Goal: Information Seeking & Learning: Check status

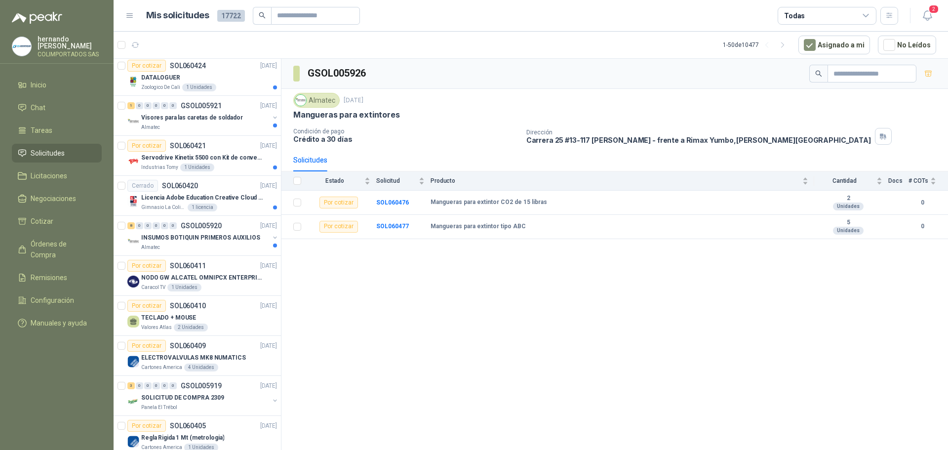
scroll to position [593, 0]
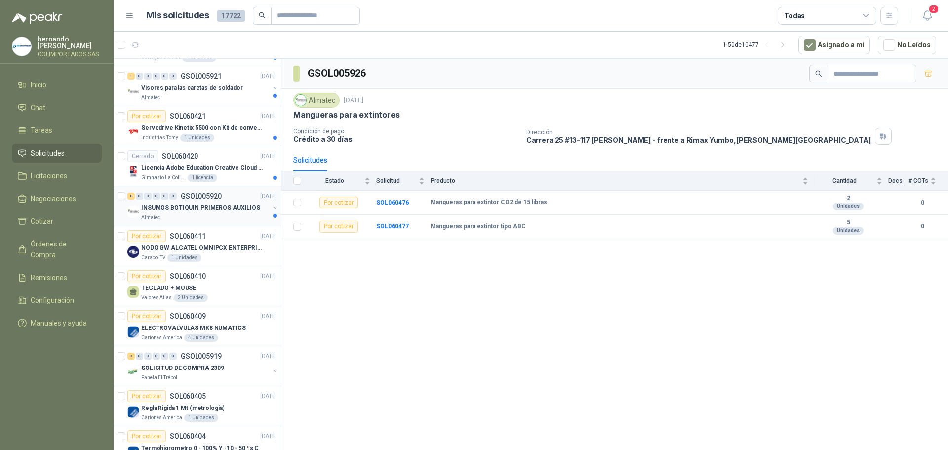
click at [221, 217] on div "Almatec" at bounding box center [205, 218] width 128 height 8
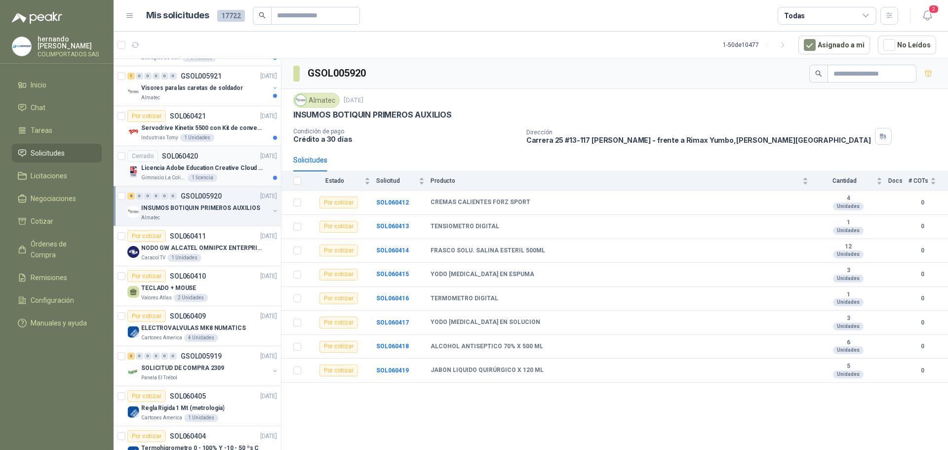
click at [239, 177] on div "Gimnasio La [MEDICAL_DATA] 1 licencia" at bounding box center [209, 178] width 136 height 8
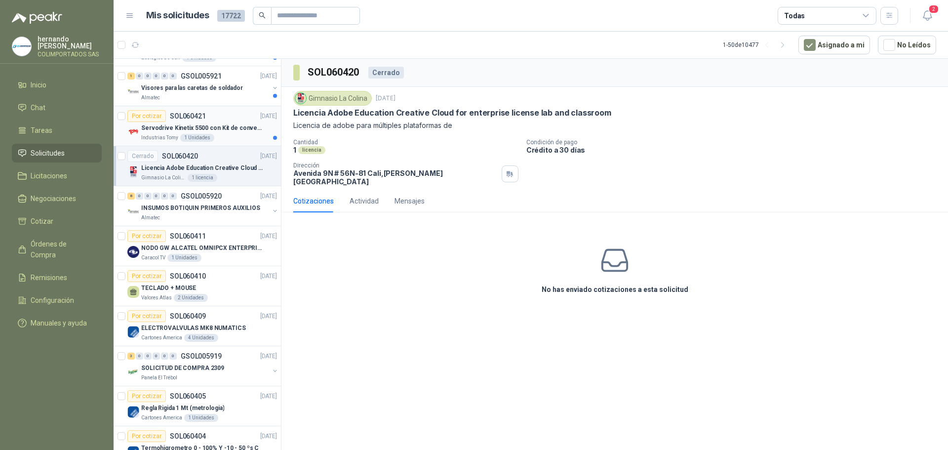
click at [231, 135] on div "Industrias Tomy 1 Unidades" at bounding box center [209, 138] width 136 height 8
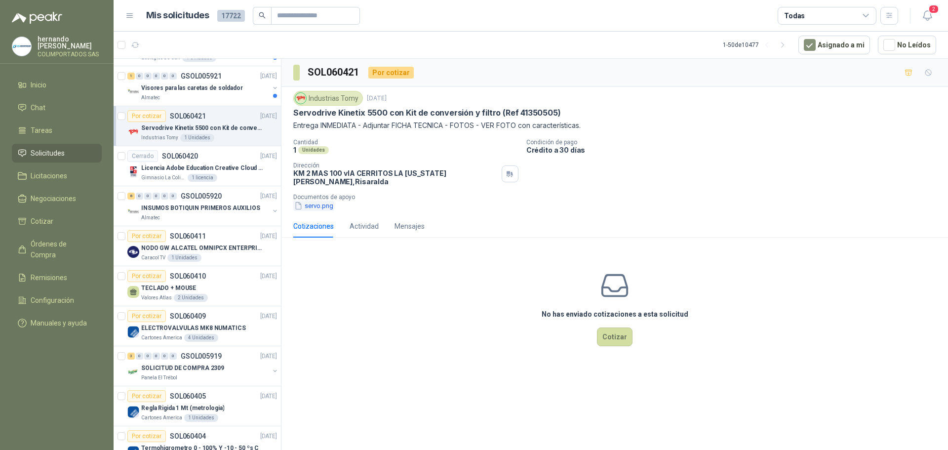
click at [319, 201] on button "servo.png" at bounding box center [313, 205] width 41 height 10
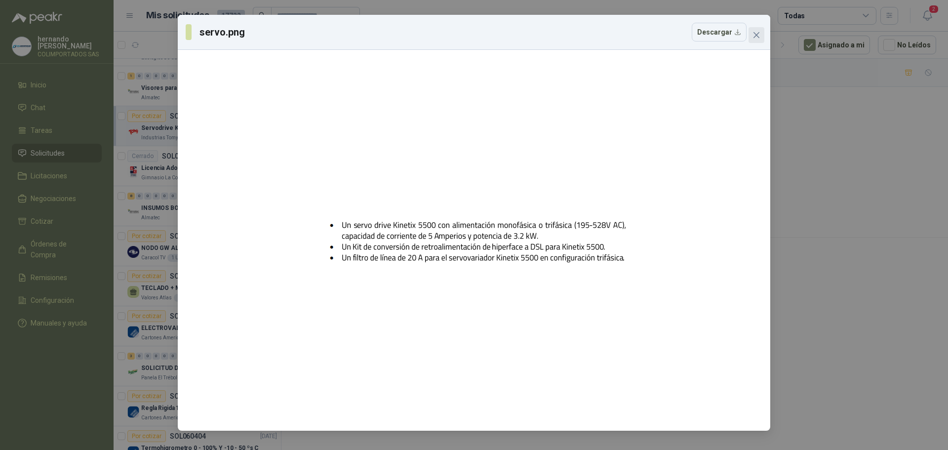
click at [755, 33] on icon "close" at bounding box center [757, 35] width 8 height 8
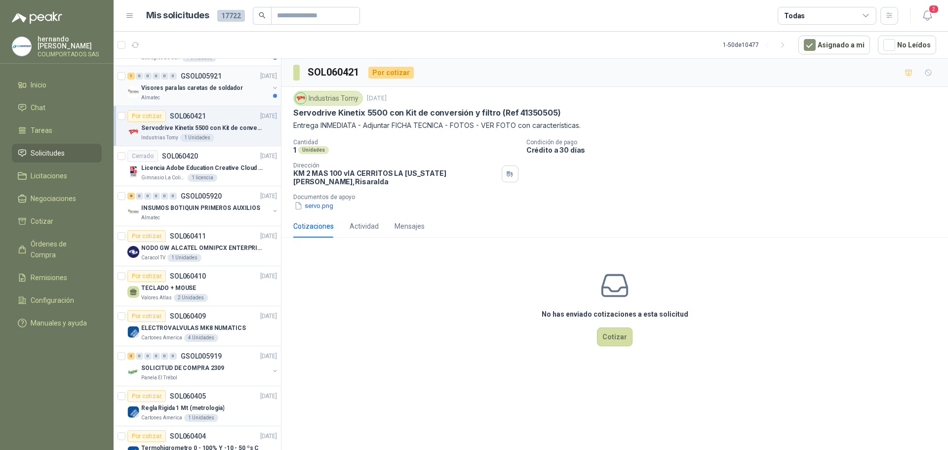
click at [209, 92] on p "Visores para las caretas de soldador" at bounding box center [192, 87] width 102 height 9
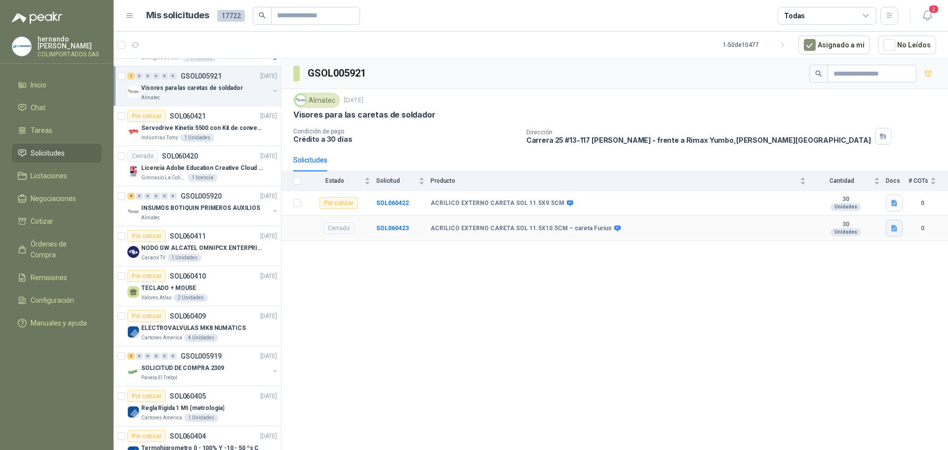
click at [890, 229] on icon "button" at bounding box center [894, 228] width 8 height 8
click at [779, 205] on button "WhatsApp Image [DATE] 9.49.39 AM.jpeg" at bounding box center [831, 206] width 130 height 10
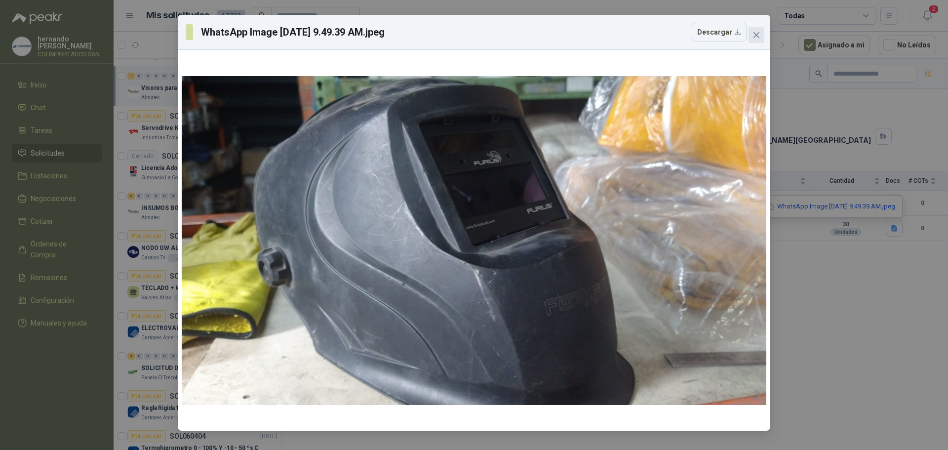
click at [758, 33] on icon "close" at bounding box center [756, 35] width 6 height 6
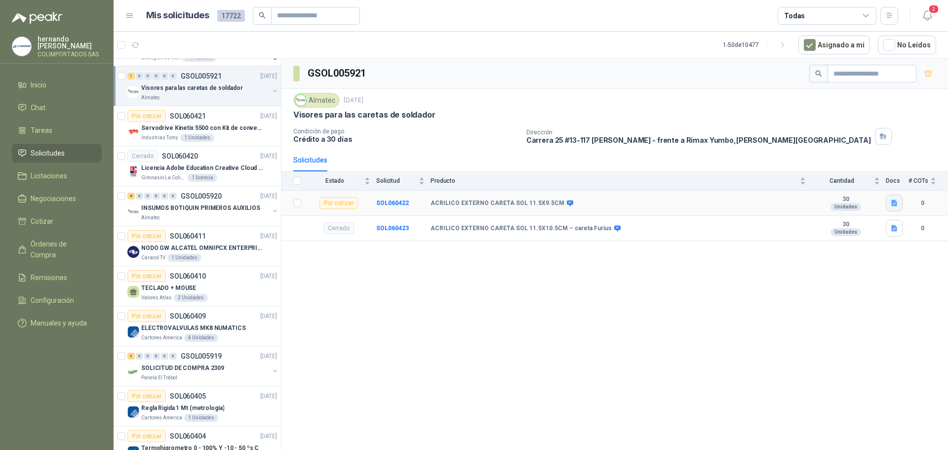
click at [893, 199] on icon "button" at bounding box center [894, 203] width 8 height 8
click at [788, 181] on button "WhatsApp Image [DATE] 9.49.32 AM.jpeg" at bounding box center [831, 181] width 130 height 10
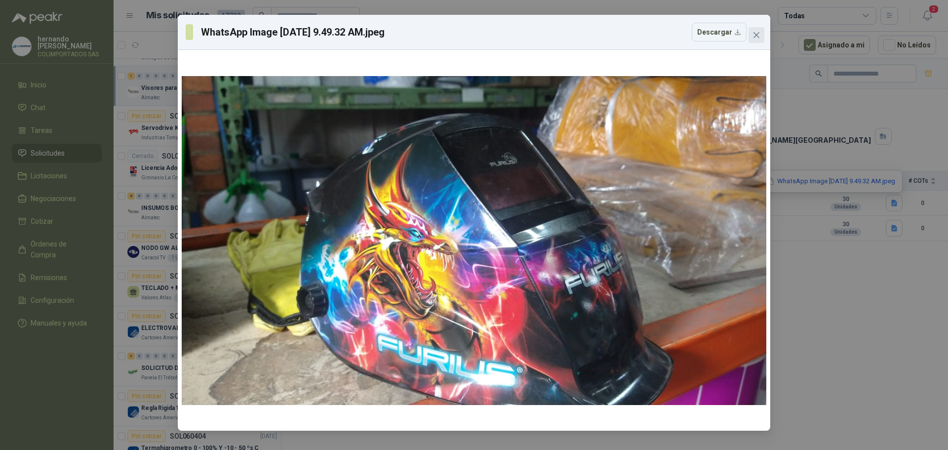
click at [758, 35] on icon "close" at bounding box center [757, 35] width 8 height 8
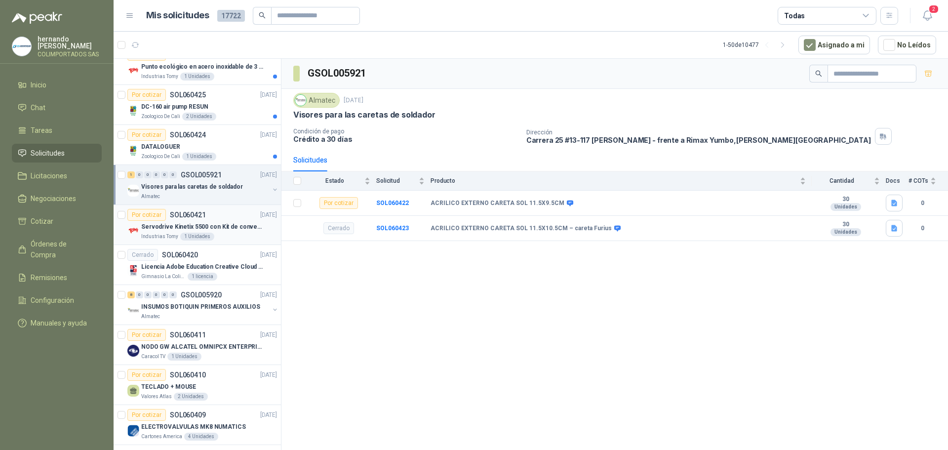
scroll to position [444, 0]
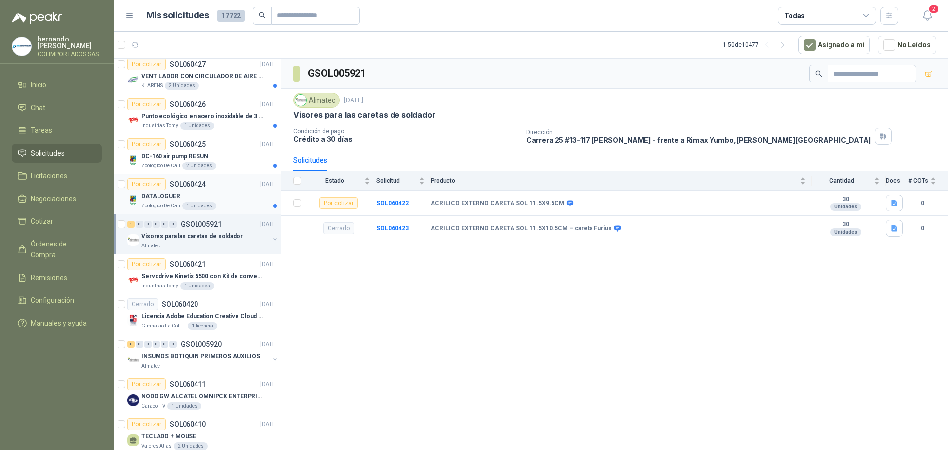
click at [231, 194] on div "DATALOGUER" at bounding box center [209, 196] width 136 height 12
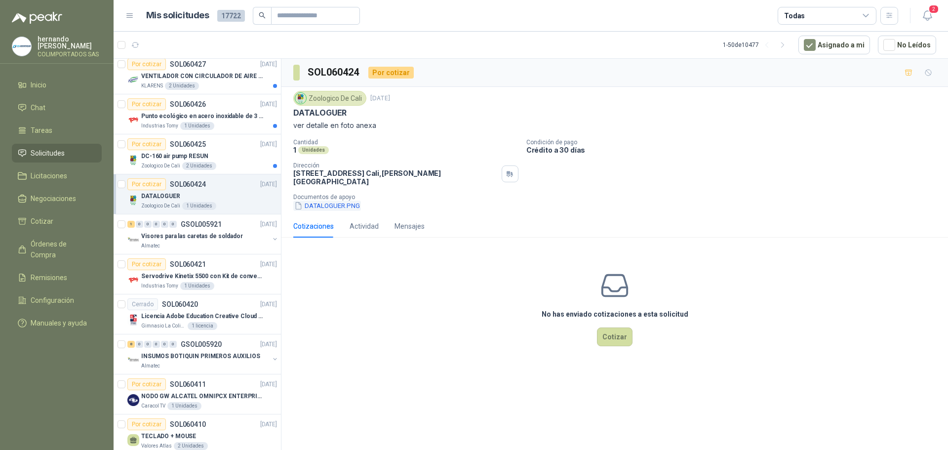
click at [327, 202] on button "DATALOGUER.PNG" at bounding box center [327, 205] width 68 height 10
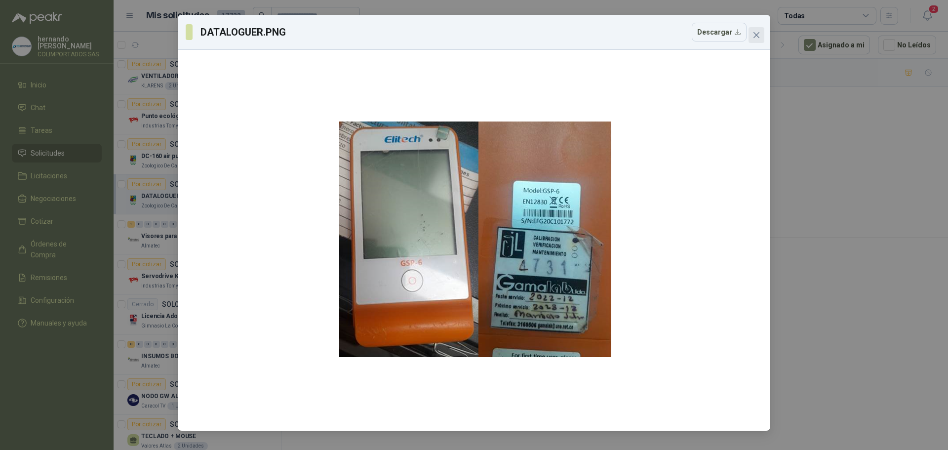
click at [756, 39] on icon "close" at bounding box center [757, 35] width 8 height 8
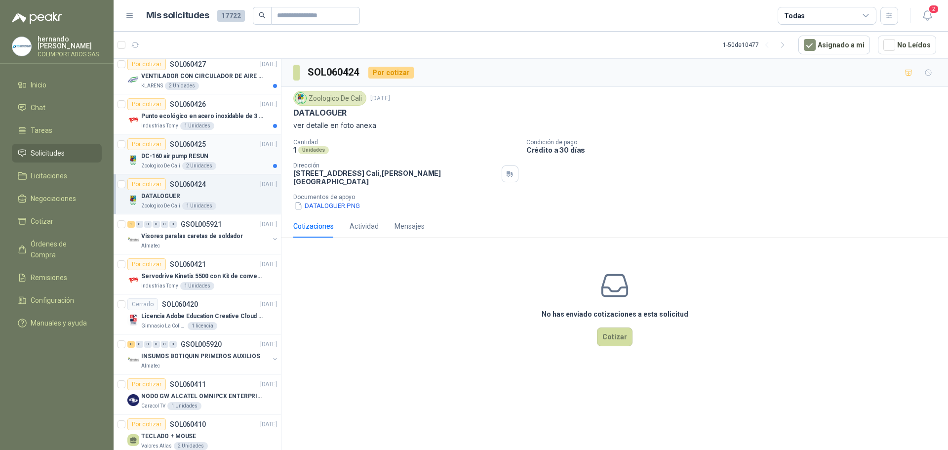
click at [235, 156] on div "DC-160 air pump RESUN" at bounding box center [209, 156] width 136 height 12
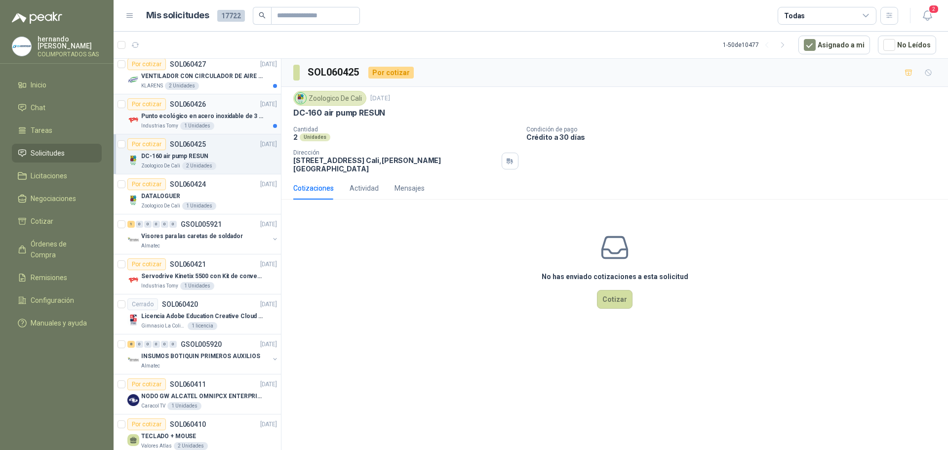
click at [228, 123] on div "Industrias Tomy 1 Unidades" at bounding box center [209, 126] width 136 height 8
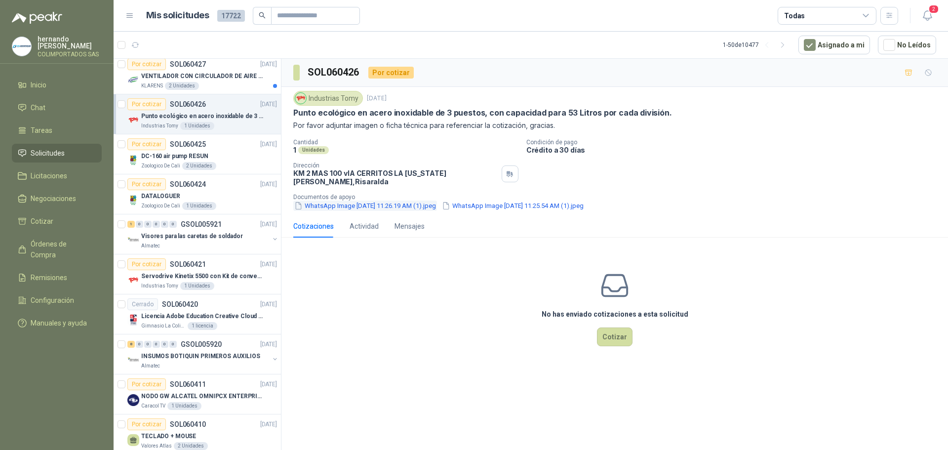
click at [349, 200] on button "WhatsApp Image [DATE] 11.26.19 AM (1).jpeg" at bounding box center [365, 205] width 144 height 10
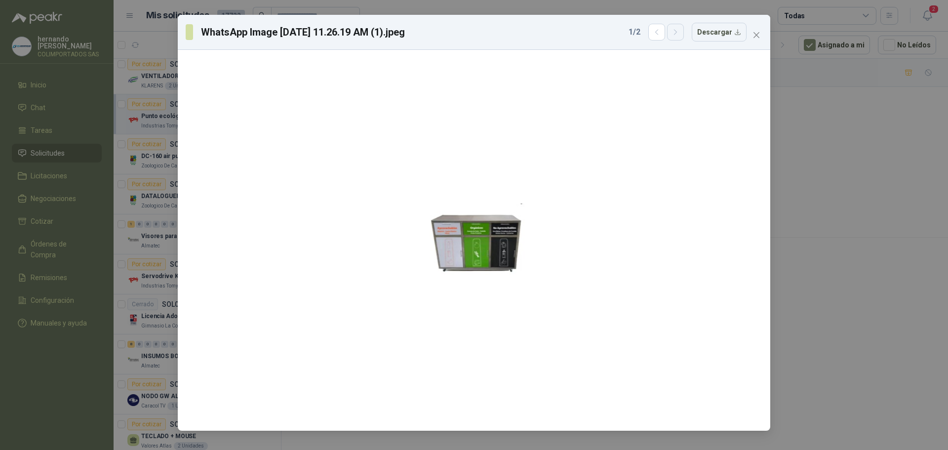
click at [680, 30] on icon "button" at bounding box center [676, 32] width 8 height 8
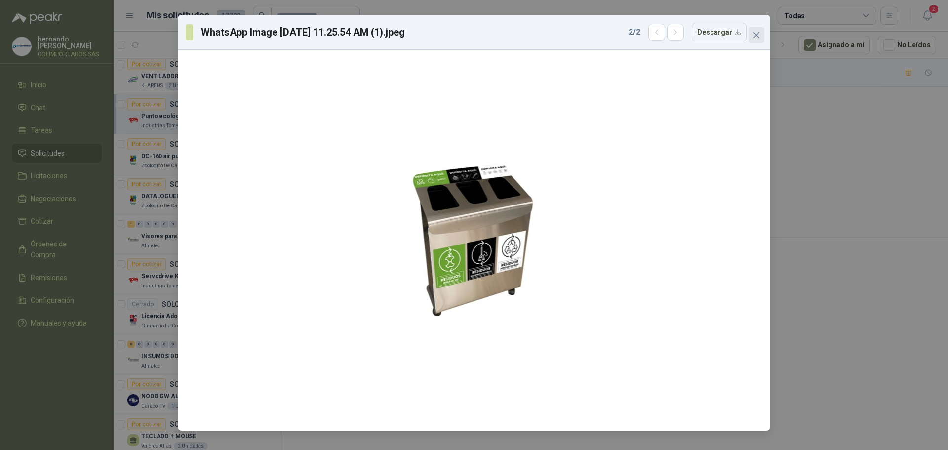
click at [758, 35] on icon "close" at bounding box center [757, 35] width 8 height 8
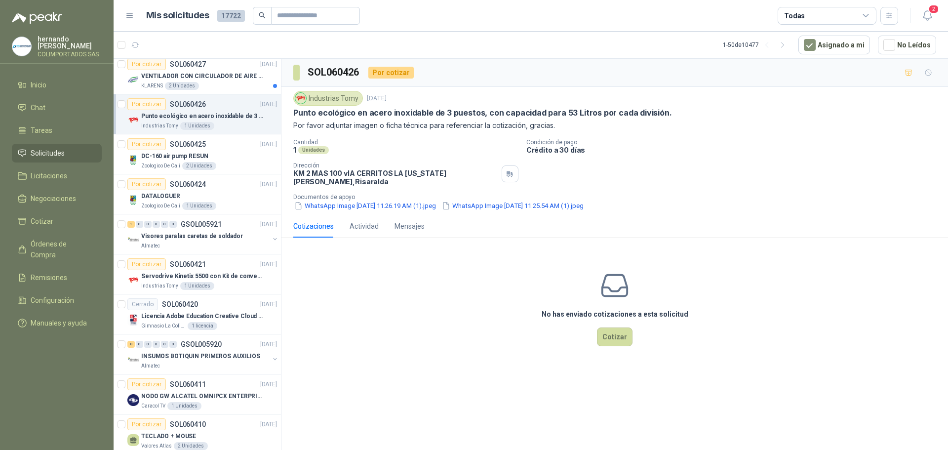
scroll to position [395, 0]
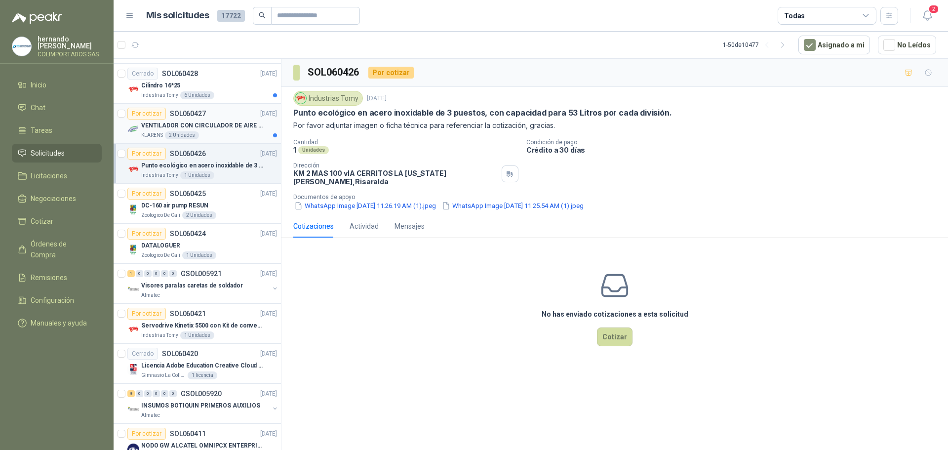
click at [222, 131] on div "KLARENS 2 Unidades" at bounding box center [209, 135] width 136 height 8
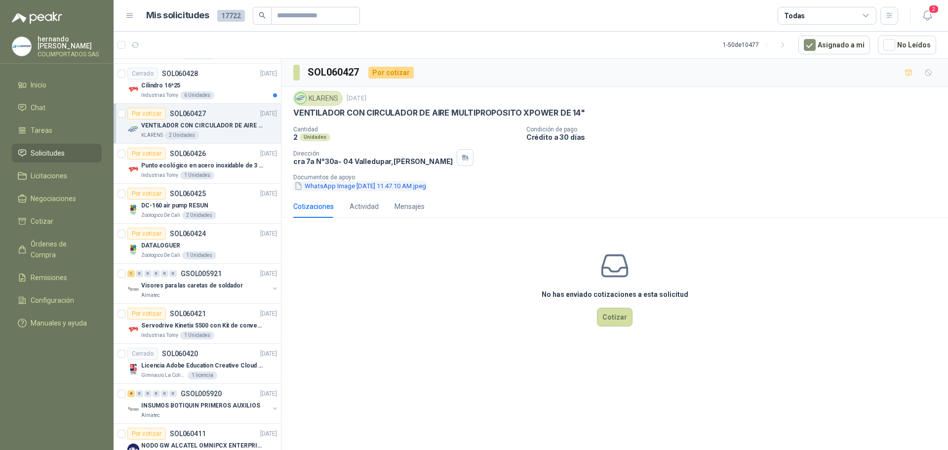
click at [342, 186] on button "WhatsApp Image [DATE] 11.47.10 AM.jpeg" at bounding box center [360, 186] width 134 height 10
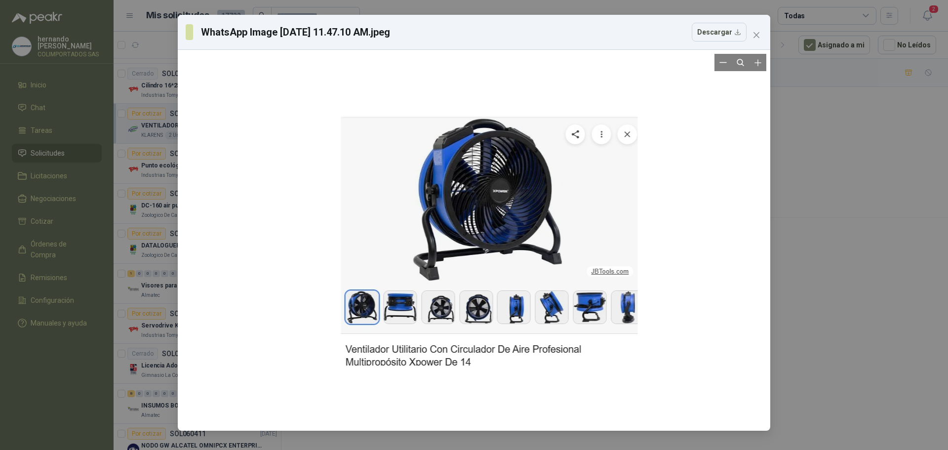
drag, startPoint x: 330, startPoint y: 347, endPoint x: 344, endPoint y: 346, distance: 14.4
click at [345, 347] on div at bounding box center [489, 240] width 297 height 373
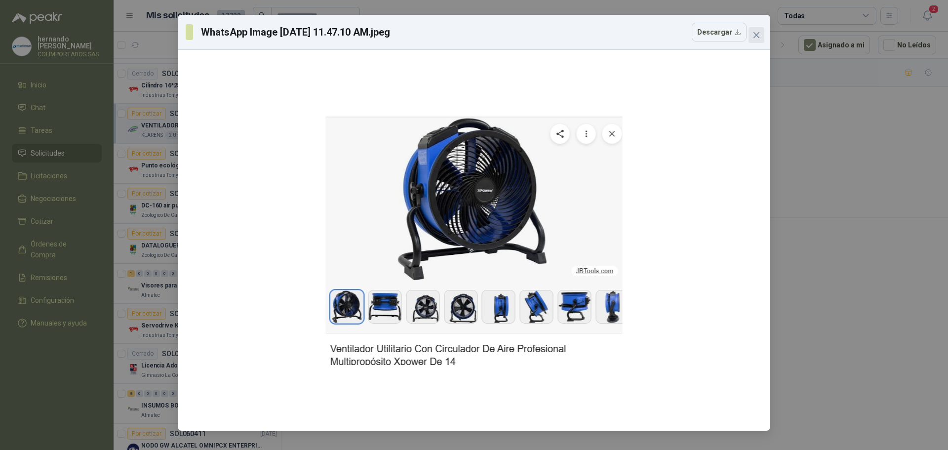
click at [757, 33] on icon "close" at bounding box center [757, 35] width 8 height 8
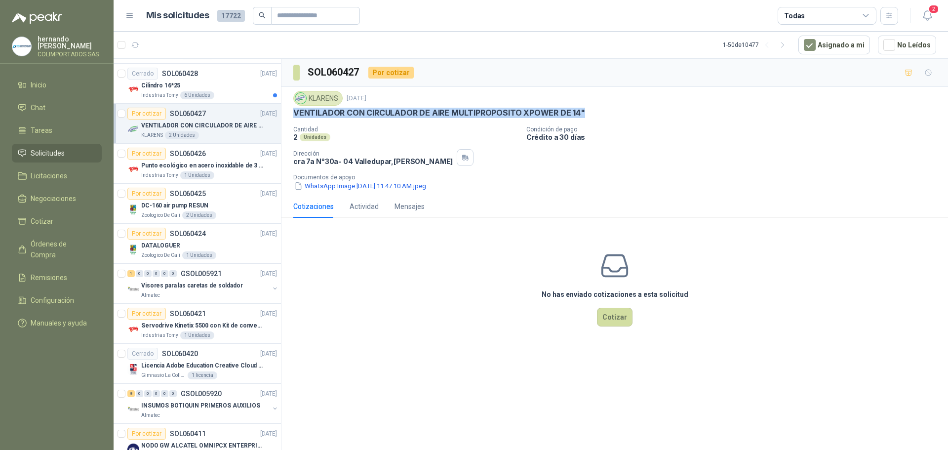
drag, startPoint x: 294, startPoint y: 112, endPoint x: 582, endPoint y: 114, distance: 287.4
click at [582, 114] on p "VENTILADOR CON CIRCULADOR DE AIRE MULTIPROPOSITO XPOWER DE 14"" at bounding box center [439, 113] width 292 height 10
copy p "VENTILADOR CON CIRCULADOR DE AIRE MULTIPROPOSITO XPOWER DE 14""
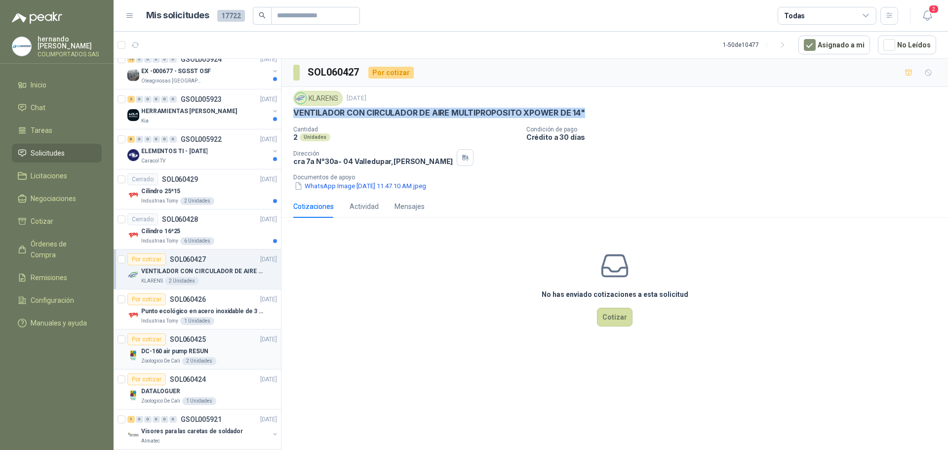
scroll to position [247, 0]
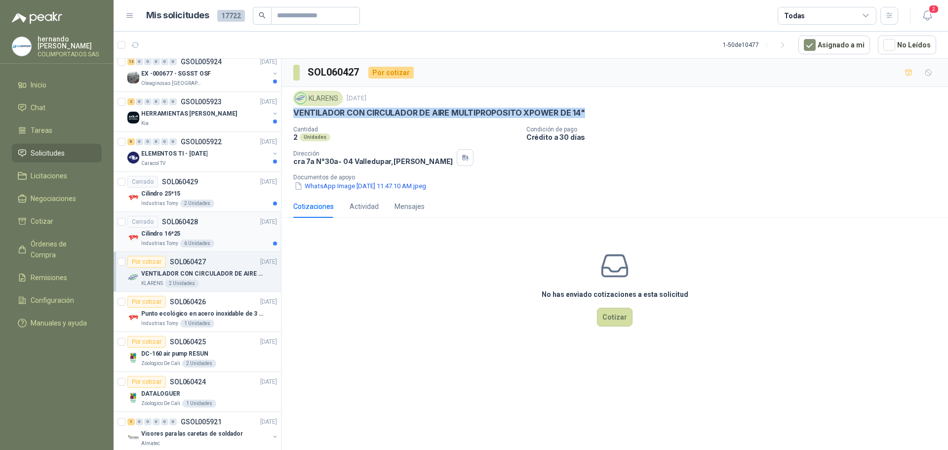
click at [230, 233] on div "Cilindro 16*25" at bounding box center [209, 234] width 136 height 12
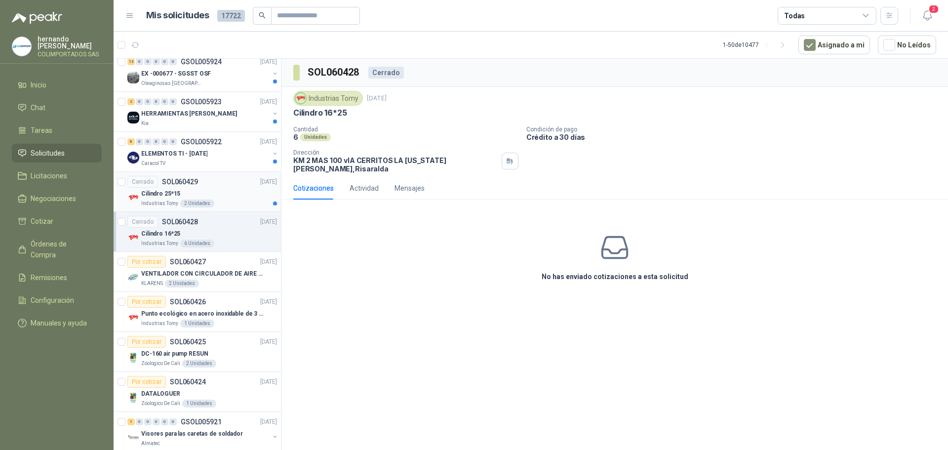
click at [226, 191] on div "Cilindro 25*15" at bounding box center [209, 194] width 136 height 12
click at [220, 228] on div "Cilindro 16*25" at bounding box center [209, 234] width 136 height 12
click at [211, 162] on div "Caracol TV" at bounding box center [205, 163] width 128 height 8
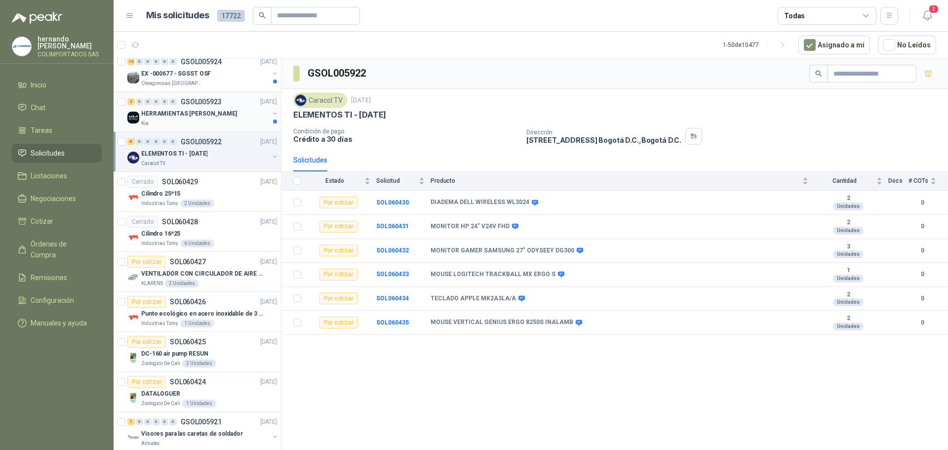
click at [204, 120] on div "Kia" at bounding box center [205, 123] width 128 height 8
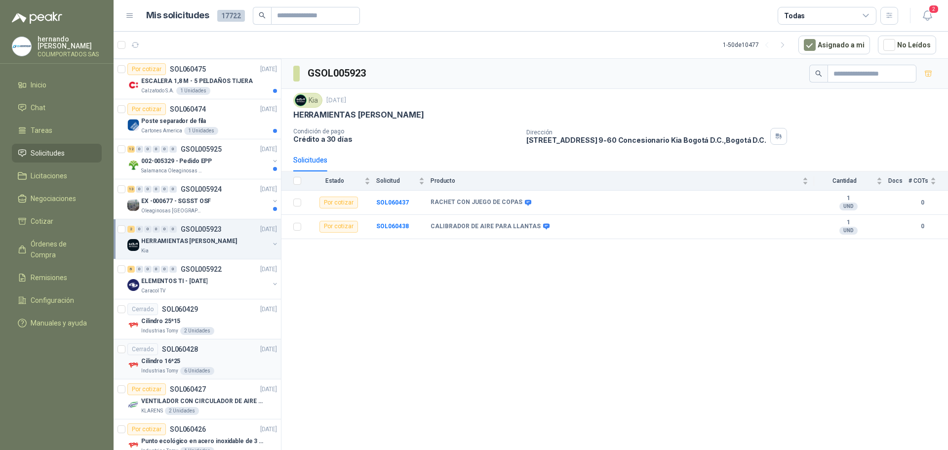
scroll to position [49, 0]
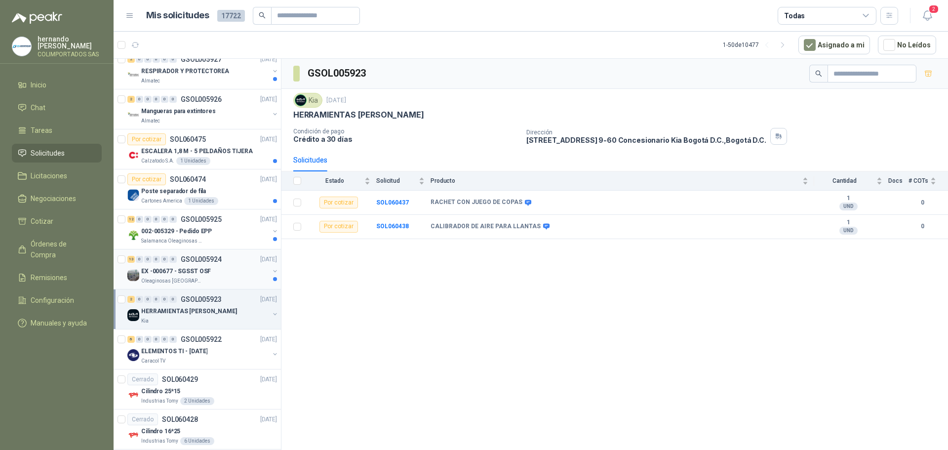
click at [228, 272] on div "EX -000677 - SGSST OSF" at bounding box center [205, 271] width 128 height 12
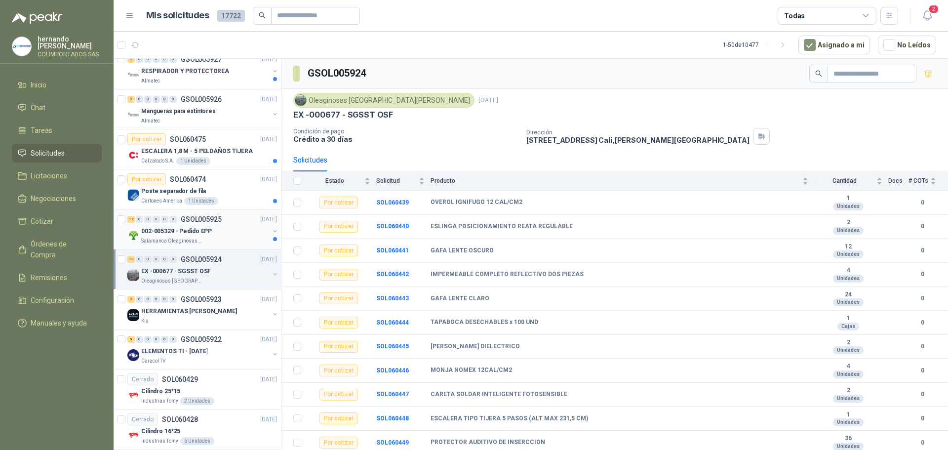
click at [225, 232] on div "002-005329 - Pedido EPP" at bounding box center [205, 231] width 128 height 12
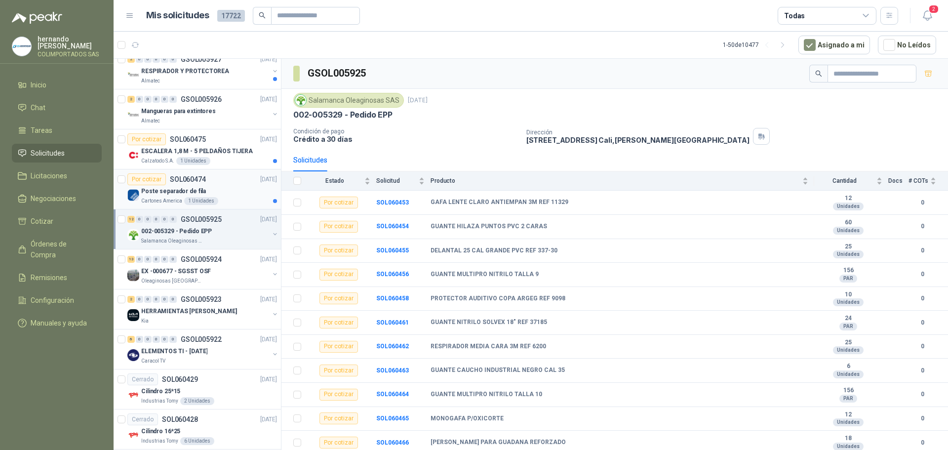
click at [235, 194] on div "Poste separador de fila" at bounding box center [209, 191] width 136 height 12
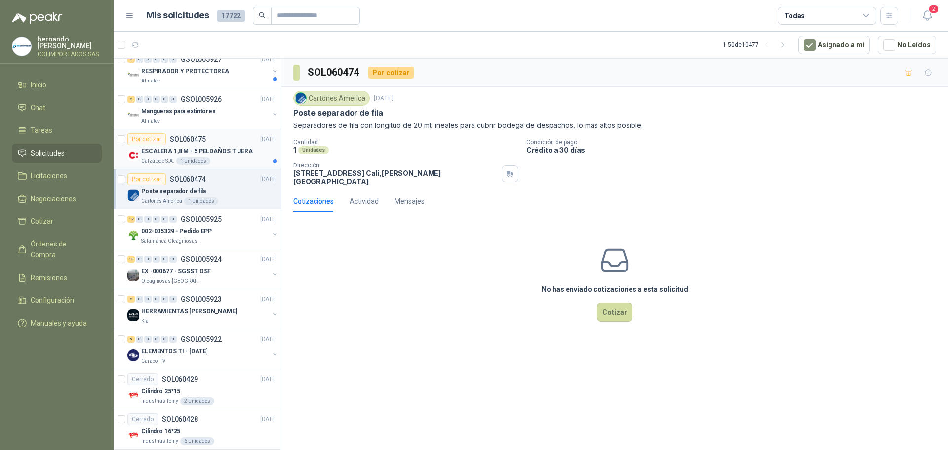
click at [226, 160] on div "Calzatodo S.A. 1 Unidades" at bounding box center [209, 161] width 136 height 8
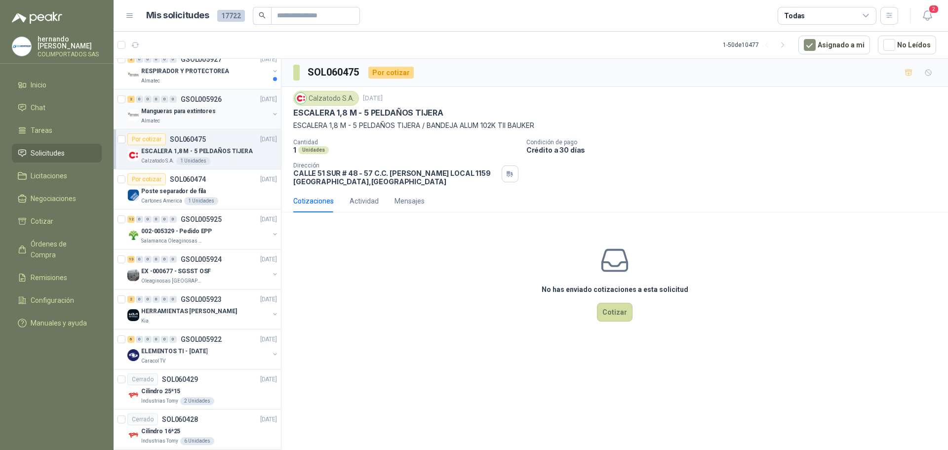
click at [219, 119] on div "Almatec" at bounding box center [205, 121] width 128 height 8
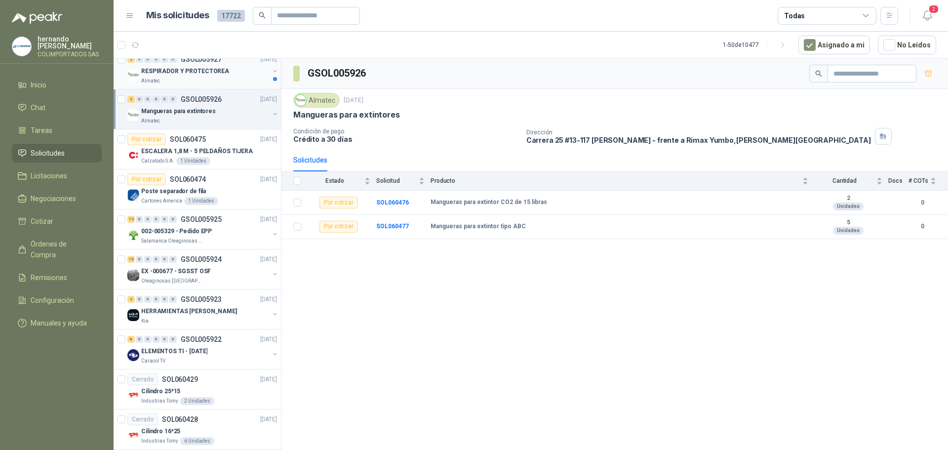
click at [230, 82] on div "Almatec" at bounding box center [205, 81] width 128 height 8
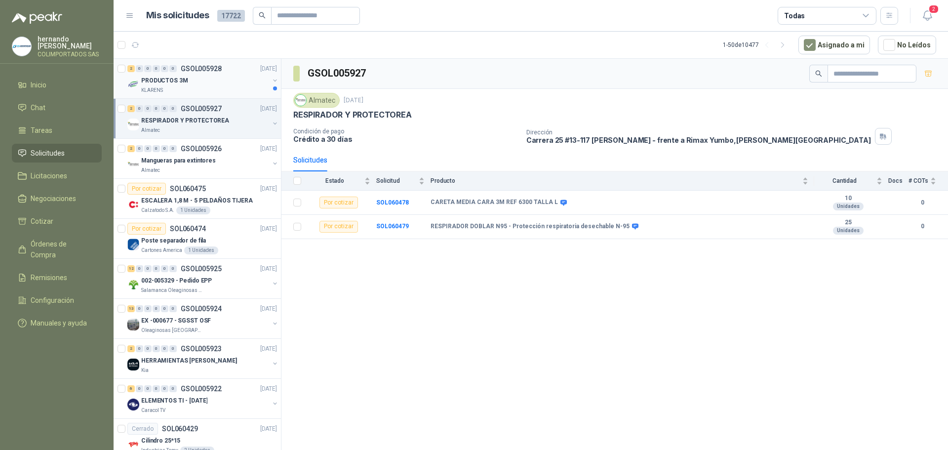
click at [223, 85] on div "PRODUCTOS 3M" at bounding box center [205, 81] width 128 height 12
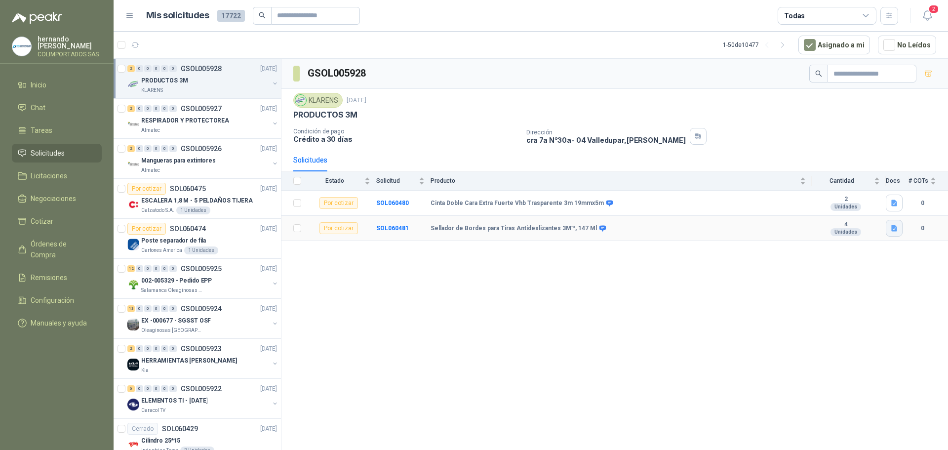
click at [895, 230] on icon "button" at bounding box center [894, 228] width 6 height 6
click at [865, 206] on button "SELLADOR.png" at bounding box center [867, 206] width 57 height 10
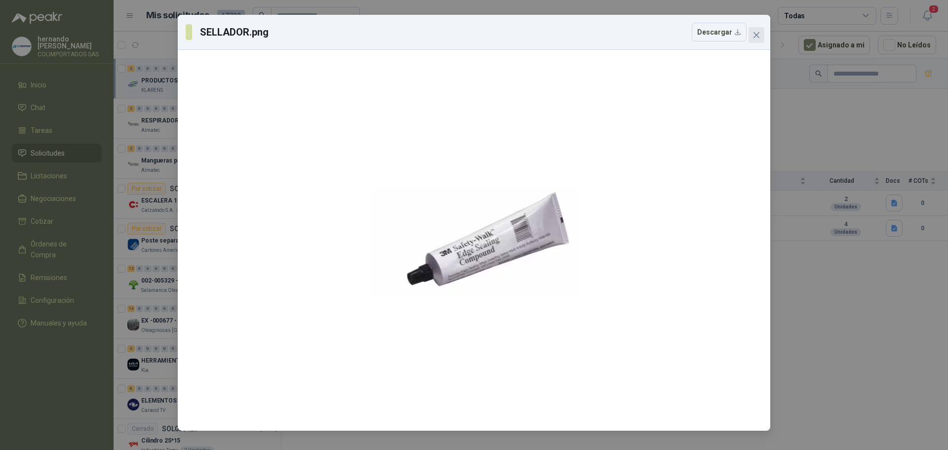
click at [757, 35] on icon "close" at bounding box center [756, 35] width 6 height 6
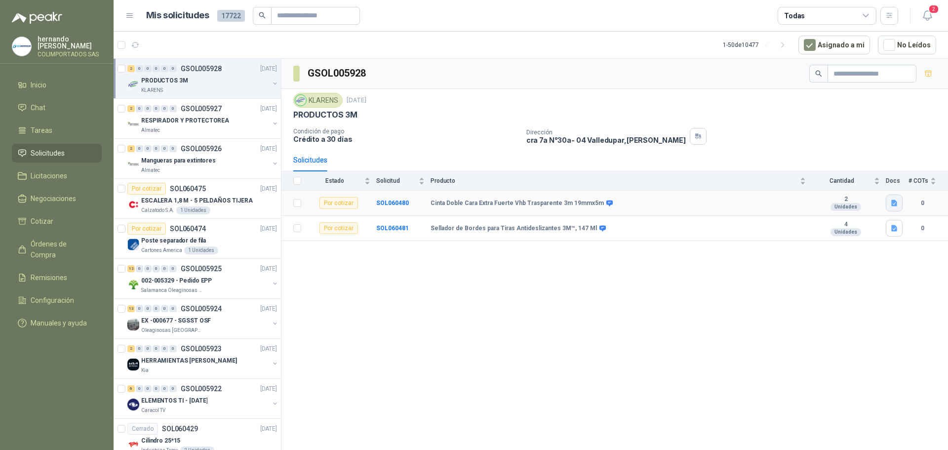
click at [897, 202] on icon "button" at bounding box center [894, 203] width 6 height 6
click at [875, 181] on button "CINTA.png" at bounding box center [874, 181] width 43 height 10
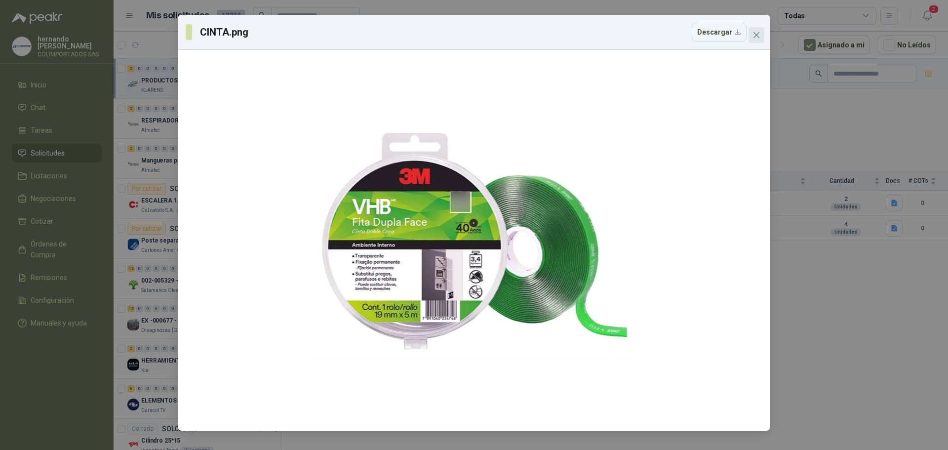
click at [758, 34] on icon "close" at bounding box center [756, 35] width 6 height 6
